Goal: Answer question/provide support: Answer question/provide support

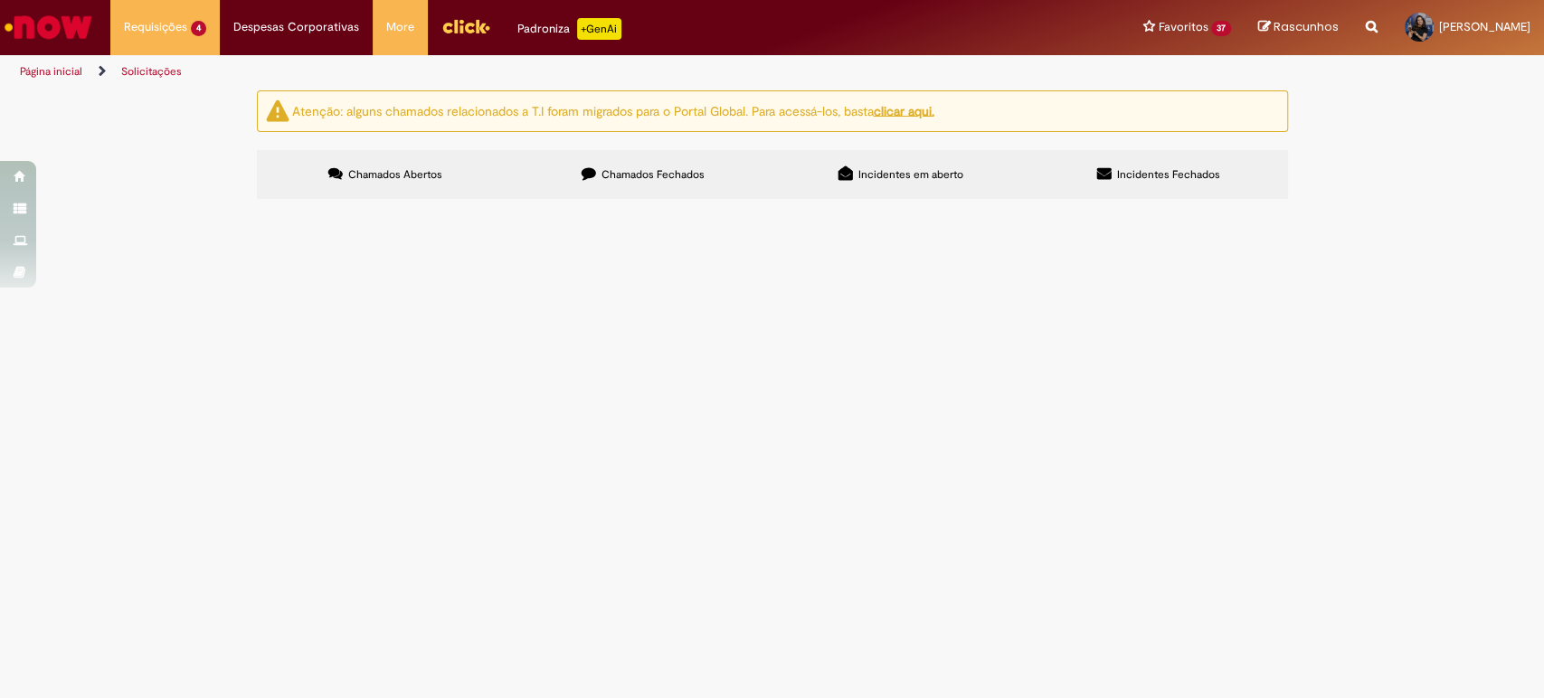
click at [0, 0] on td "Boa tarde! Solicito prorrogação das notas" at bounding box center [0, 0] width 0 height 0
click at [0, 0] on span "Boa tarde! Solicito prorrogação das notas" at bounding box center [0, 0] width 0 height 0
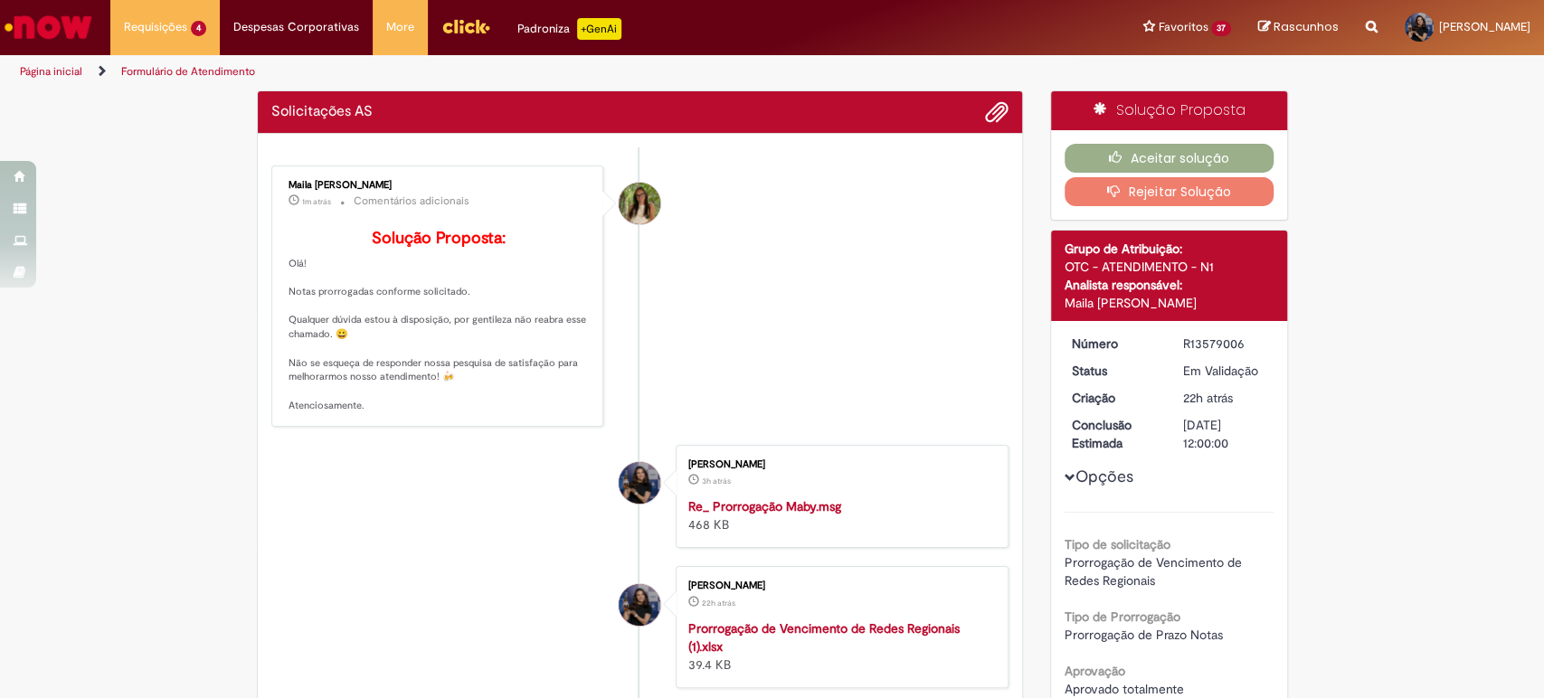
drag, startPoint x: 356, startPoint y: 334, endPoint x: 426, endPoint y: 335, distance: 70.6
click at [424, 335] on p "Solução Proposta: Olá! Notas prorrogadas conforme solicitado. Qualquer dúvida e…" at bounding box center [439, 322] width 301 height 184
click at [556, 353] on p "Solução Proposta: Olá! Notas prorrogadas conforme solicitado. Qualquer dúvida e…" at bounding box center [439, 322] width 301 height 184
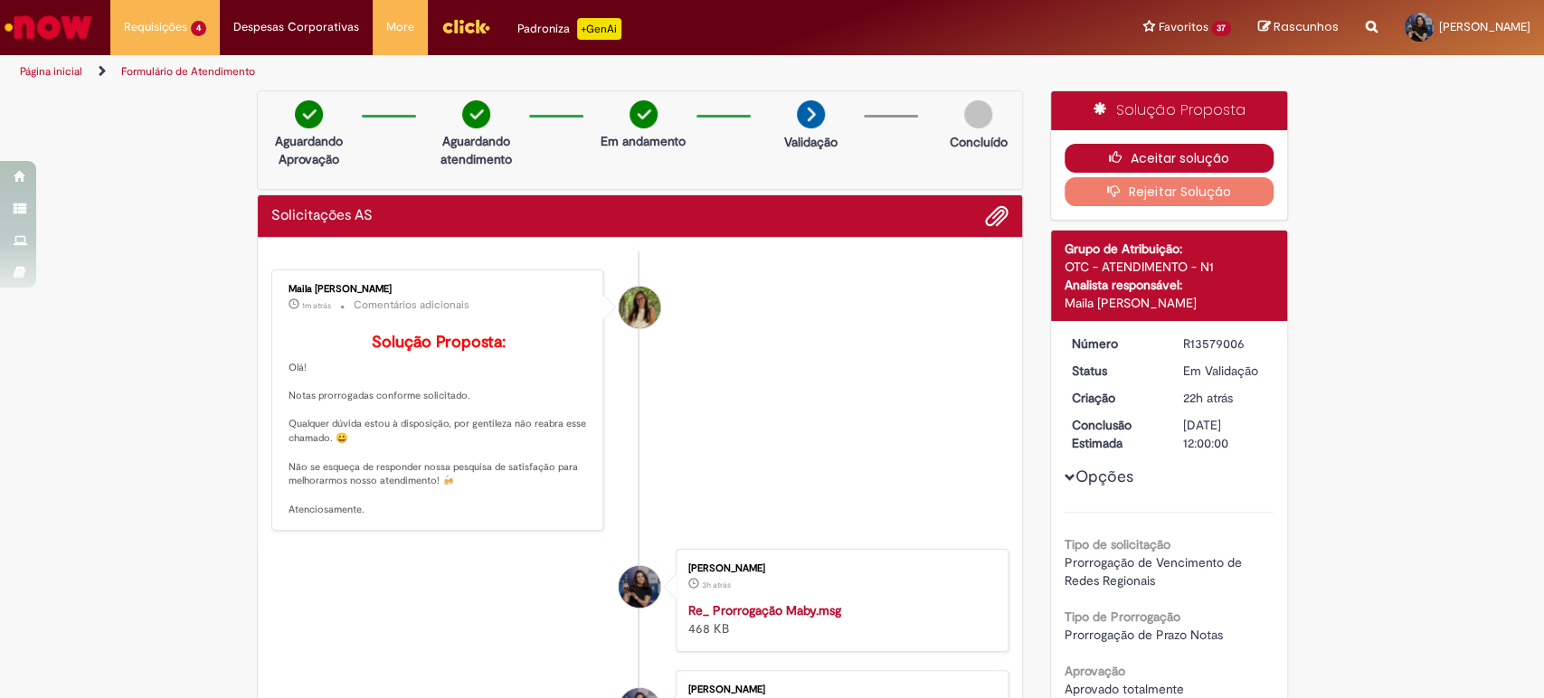
click at [1182, 157] on button "Aceitar solução" at bounding box center [1169, 158] width 209 height 29
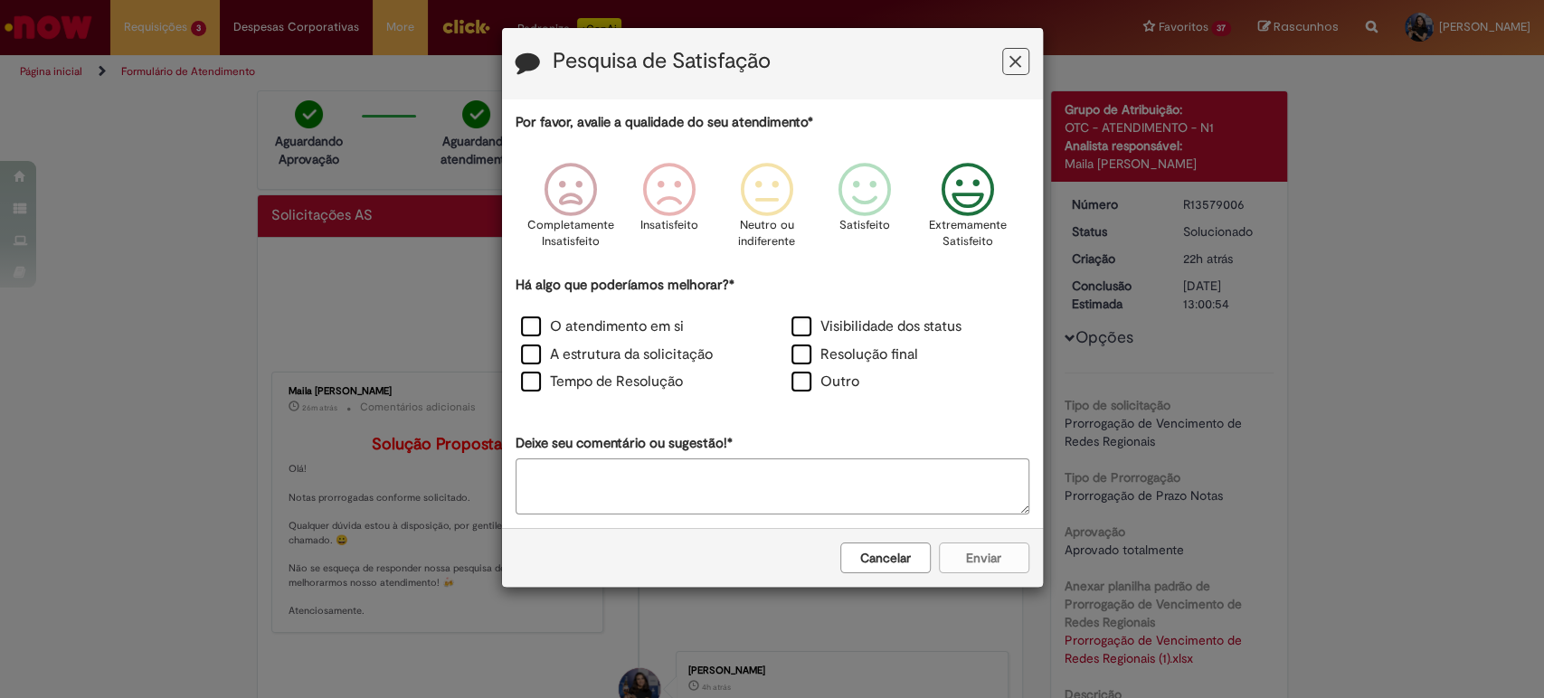
click at [982, 196] on icon "Feedback" at bounding box center [968, 190] width 68 height 54
click at [665, 342] on div "O atendimento em si" at bounding box center [637, 329] width 271 height 28
click at [650, 379] on label "Tempo de Resolução" at bounding box center [602, 382] width 162 height 21
click at [640, 355] on label "A estrutura da solicitação" at bounding box center [617, 355] width 192 height 21
click at [640, 328] on label "O atendimento em si" at bounding box center [602, 327] width 163 height 21
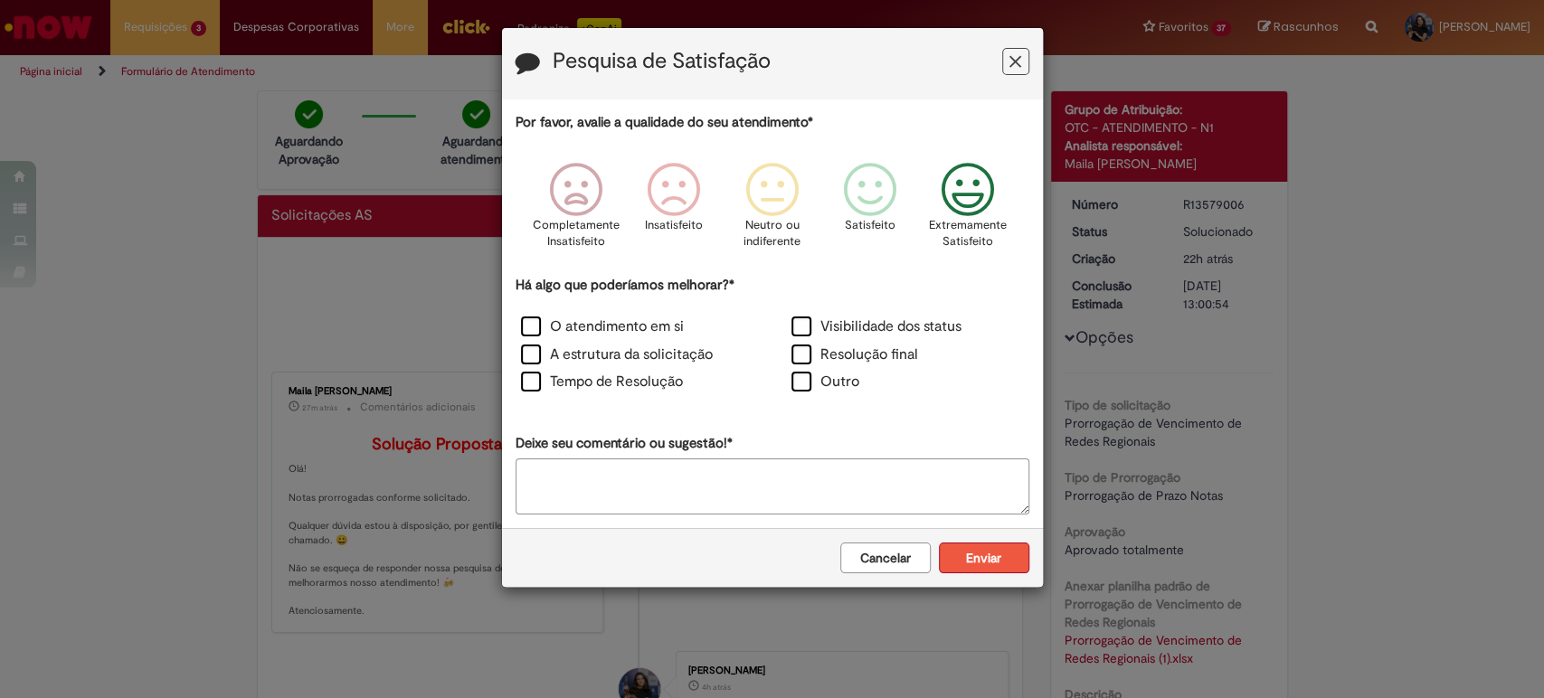
click at [973, 555] on button "Enviar" at bounding box center [984, 558] width 90 height 31
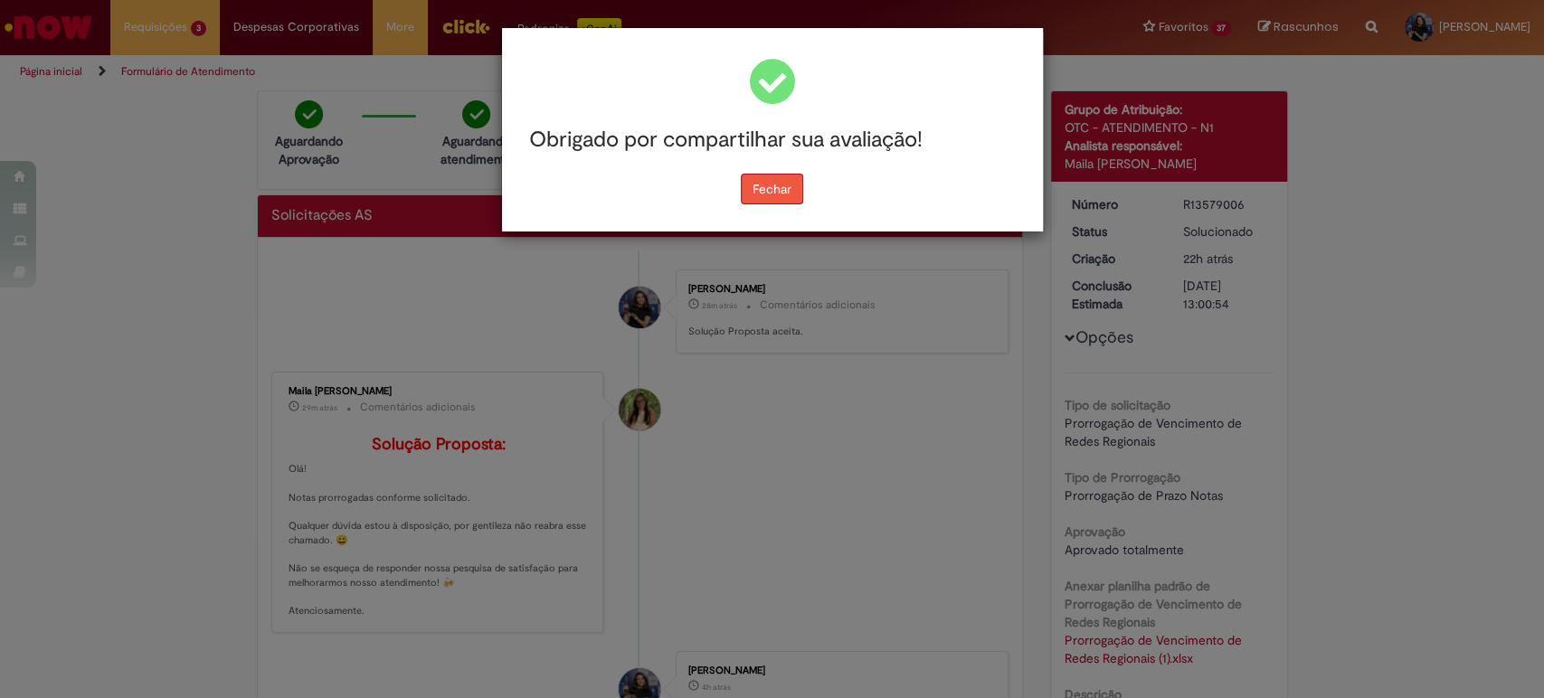
drag, startPoint x: 796, startPoint y: 197, endPoint x: 782, endPoint y: 185, distance: 18.7
click at [793, 196] on button "Fechar" at bounding box center [772, 189] width 62 height 31
